Goal: Task Accomplishment & Management: Manage account settings

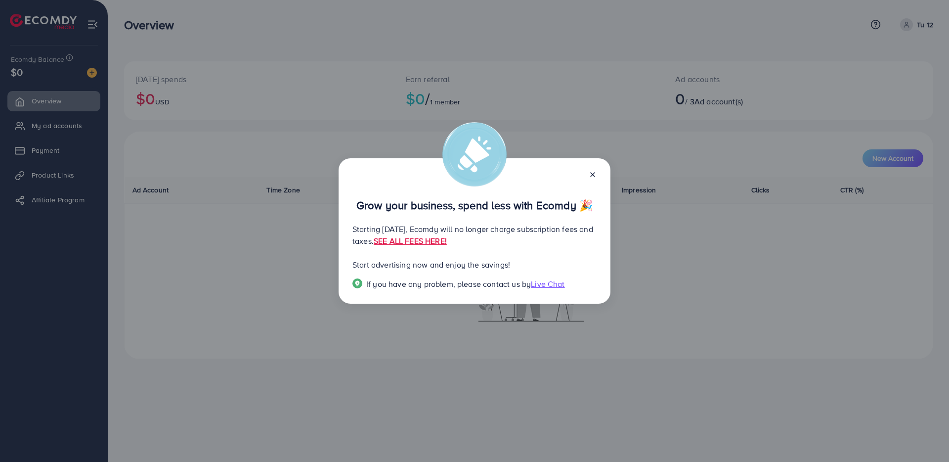
click at [594, 172] on line at bounding box center [593, 174] width 4 height 4
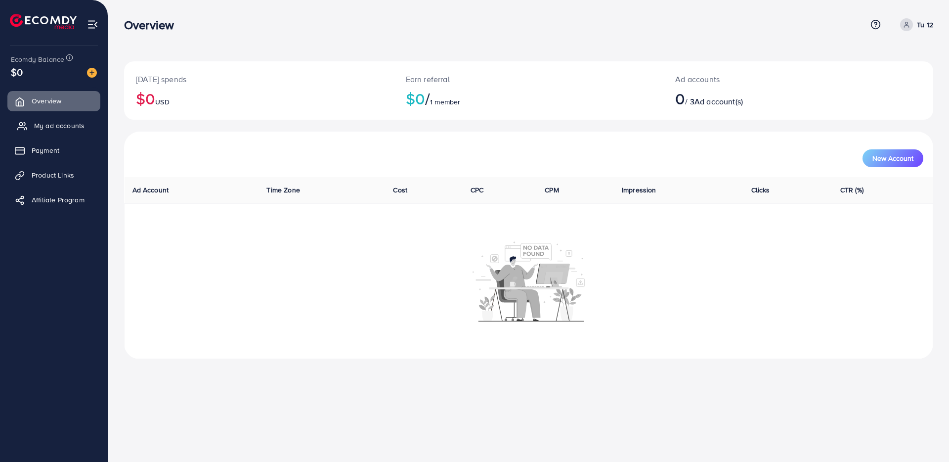
click at [71, 130] on span "My ad accounts" at bounding box center [59, 126] width 50 height 10
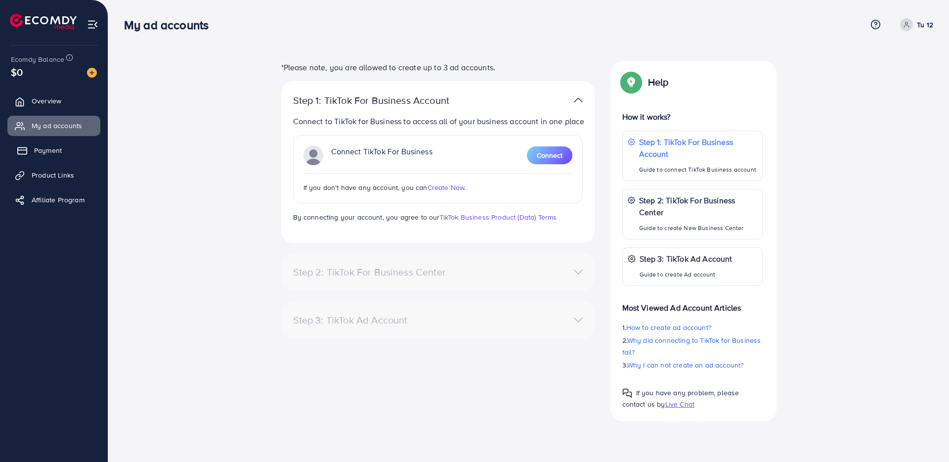
click at [40, 149] on span "Payment" at bounding box center [48, 150] width 28 height 10
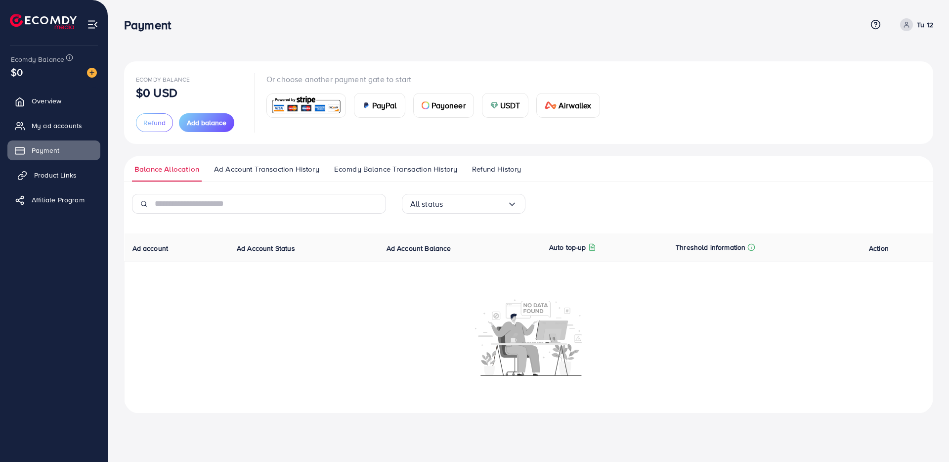
click at [46, 171] on span "Product Links" at bounding box center [55, 175] width 43 height 10
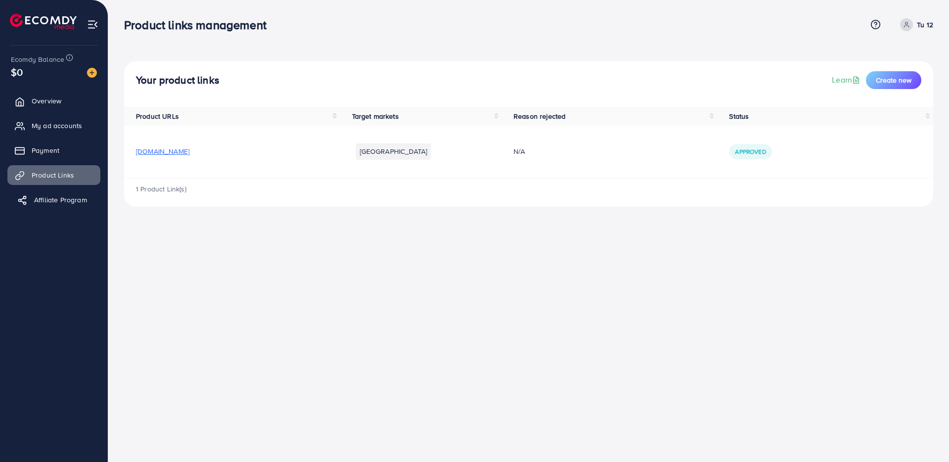
click at [39, 199] on span "Affiliate Program" at bounding box center [60, 200] width 53 height 10
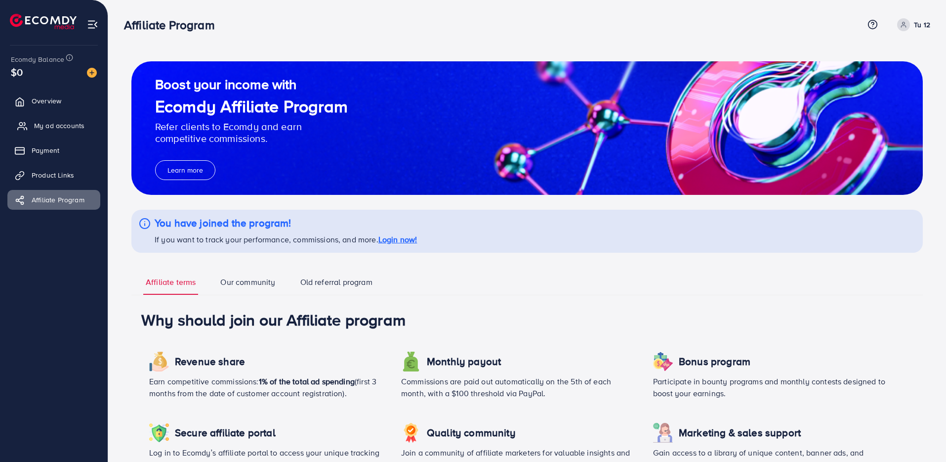
click at [58, 127] on span "My ad accounts" at bounding box center [59, 126] width 50 height 10
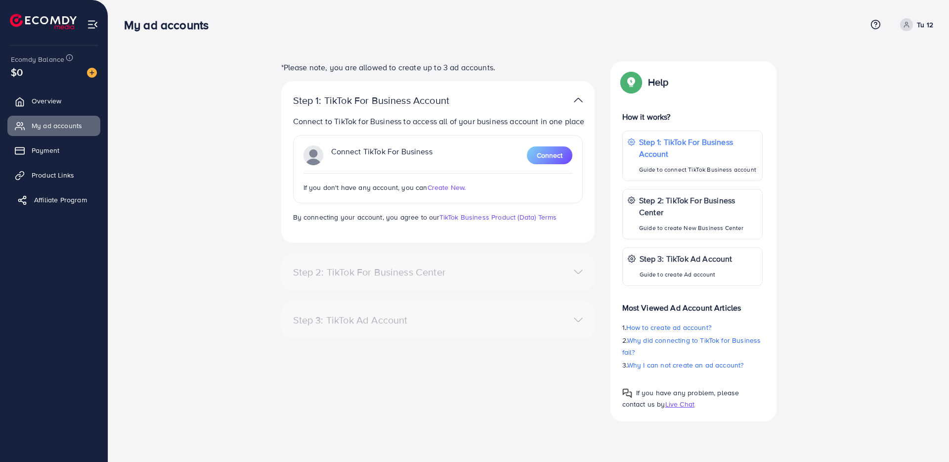
click at [31, 202] on link "Affiliate Program" at bounding box center [53, 200] width 93 height 20
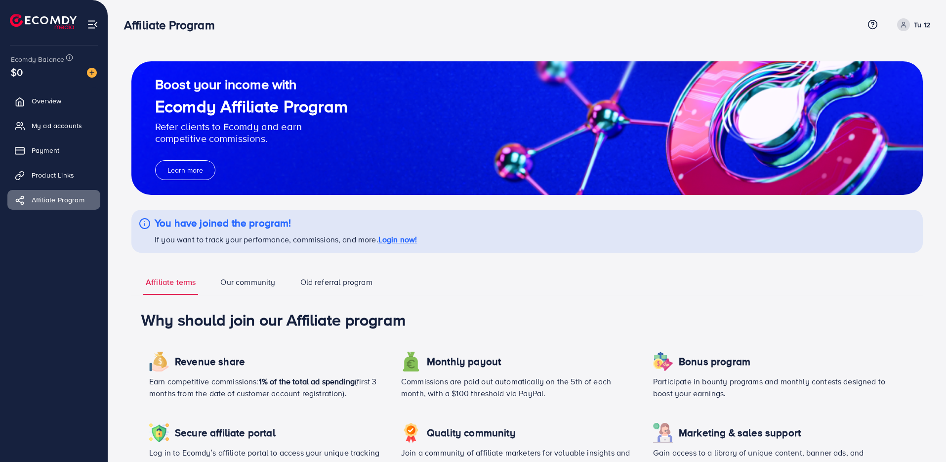
click at [900, 29] on span at bounding box center [903, 24] width 13 height 13
click at [870, 79] on span "Log out" at bounding box center [871, 81] width 27 height 12
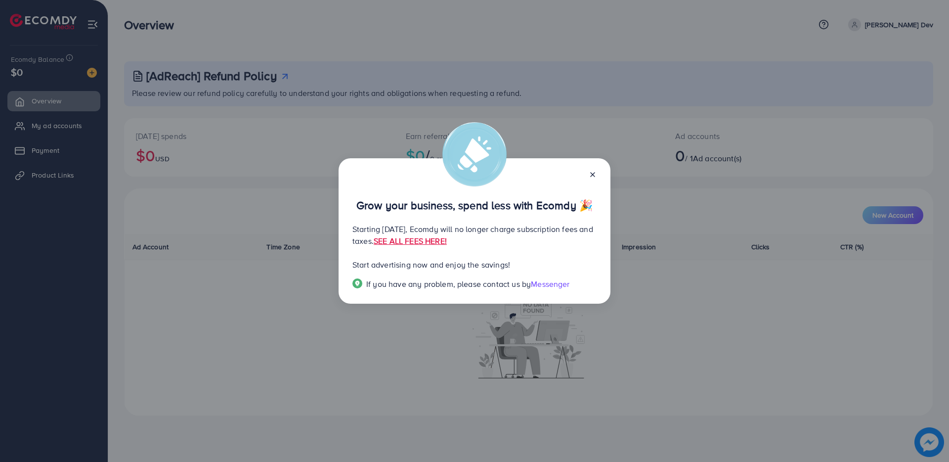
click at [591, 173] on line at bounding box center [593, 174] width 4 height 4
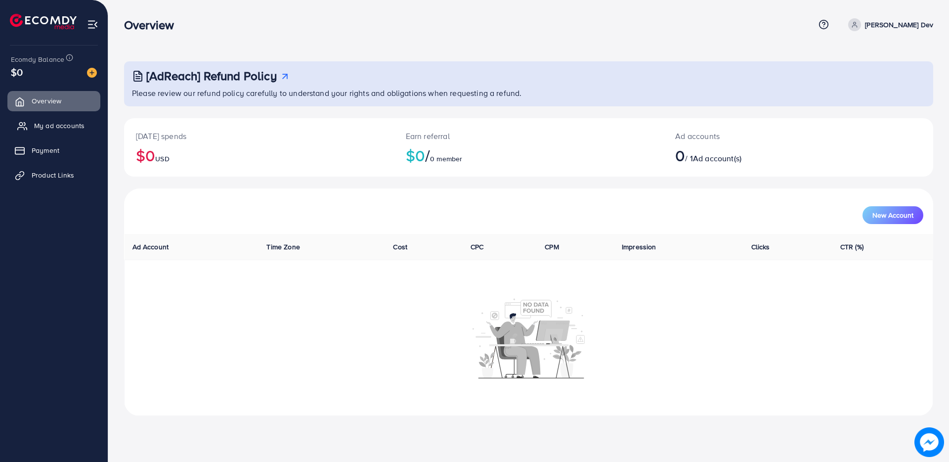
click at [54, 128] on span "My ad accounts" at bounding box center [59, 126] width 50 height 10
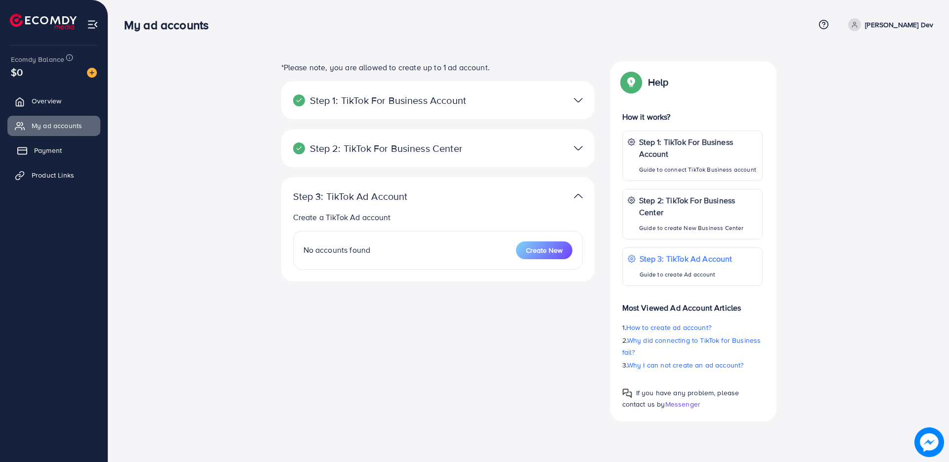
click at [47, 152] on span "Payment" at bounding box center [48, 150] width 28 height 10
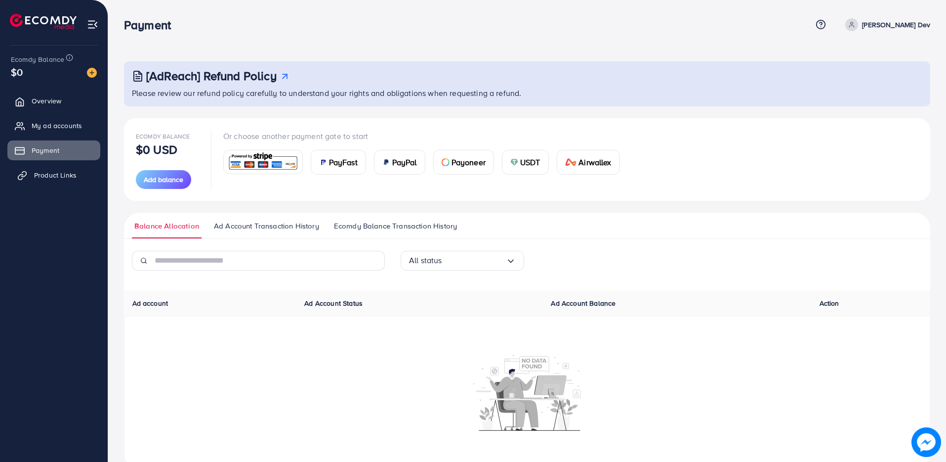
click at [47, 172] on span "Product Links" at bounding box center [55, 175] width 43 height 10
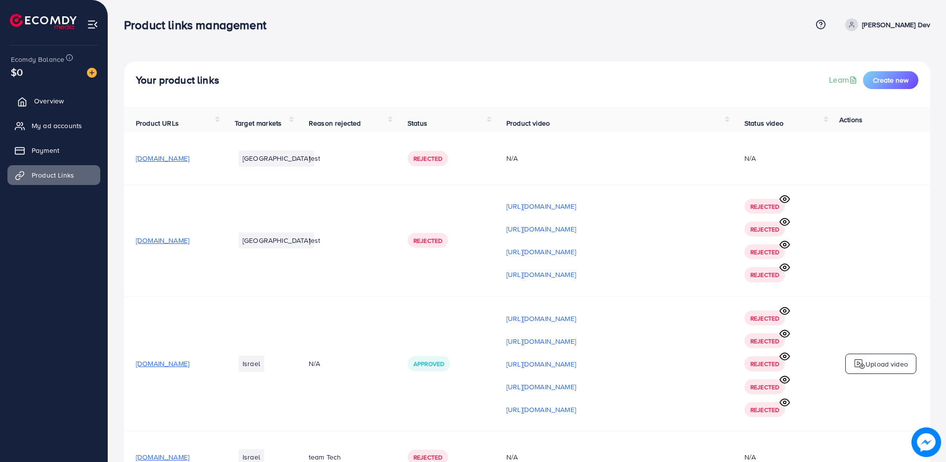
click at [45, 99] on span "Overview" at bounding box center [49, 101] width 30 height 10
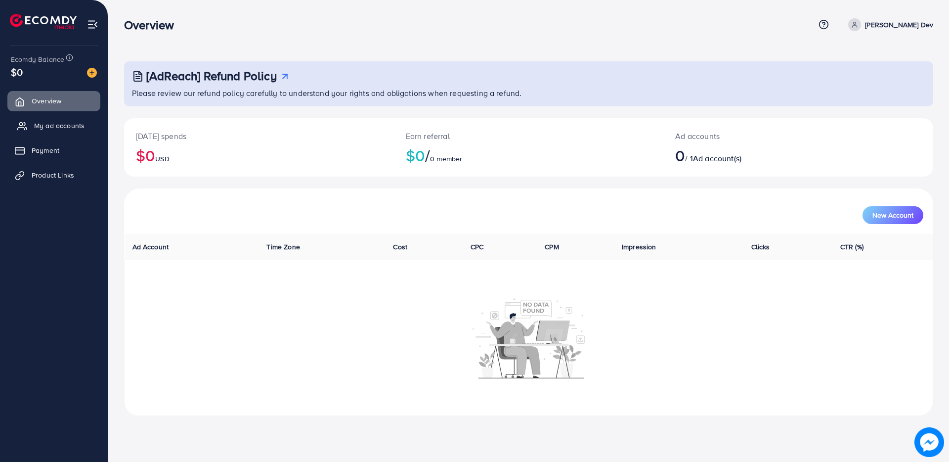
click at [43, 128] on span "My ad accounts" at bounding box center [59, 126] width 50 height 10
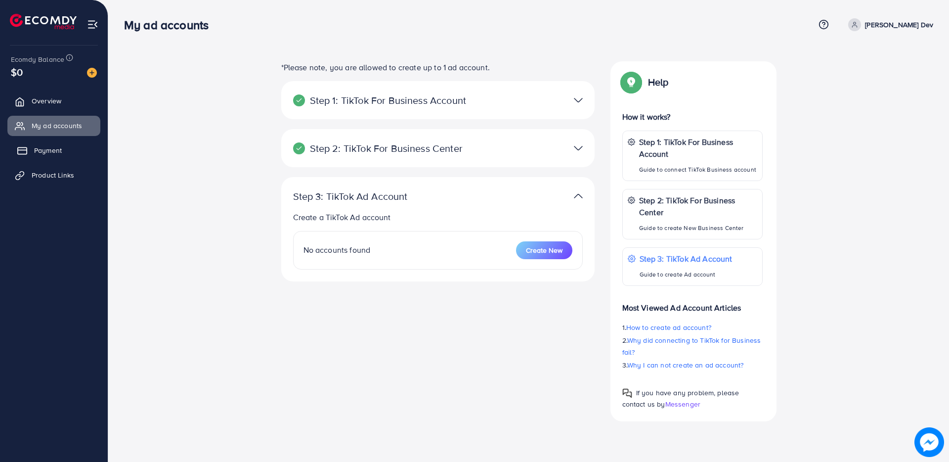
click at [38, 144] on link "Payment" at bounding box center [53, 150] width 93 height 20
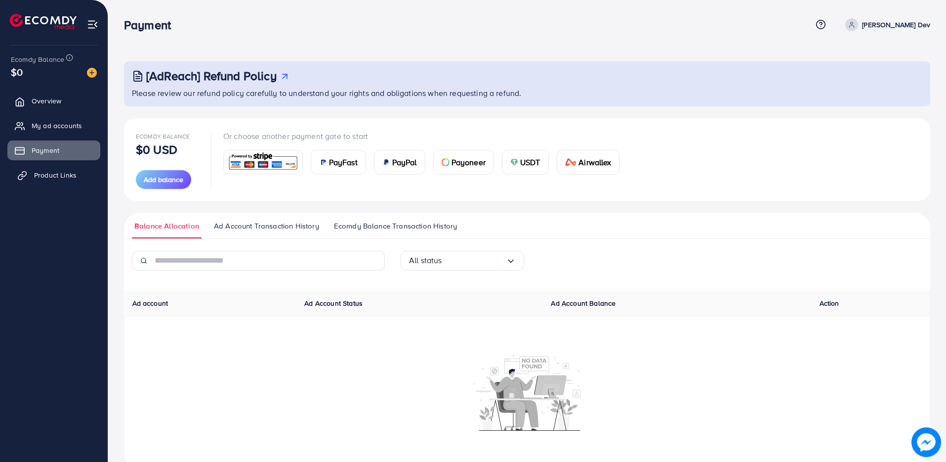
click at [61, 176] on span "Product Links" at bounding box center [55, 175] width 43 height 10
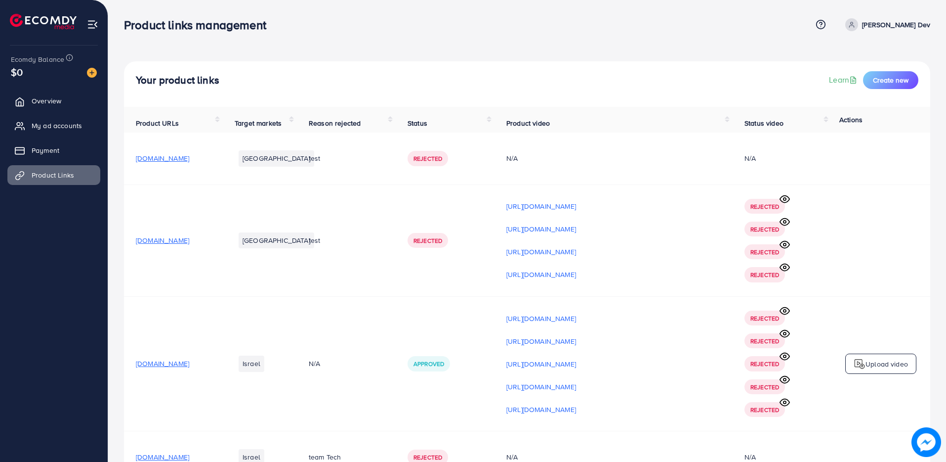
click at [858, 28] on span at bounding box center [852, 24] width 13 height 13
click at [851, 81] on line at bounding box center [851, 81] width 4 height 0
